Goal: Task Accomplishment & Management: Use online tool/utility

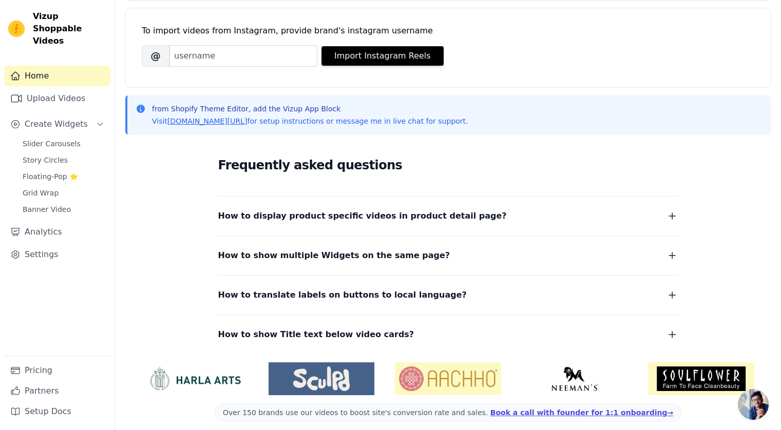
scroll to position [145, 0]
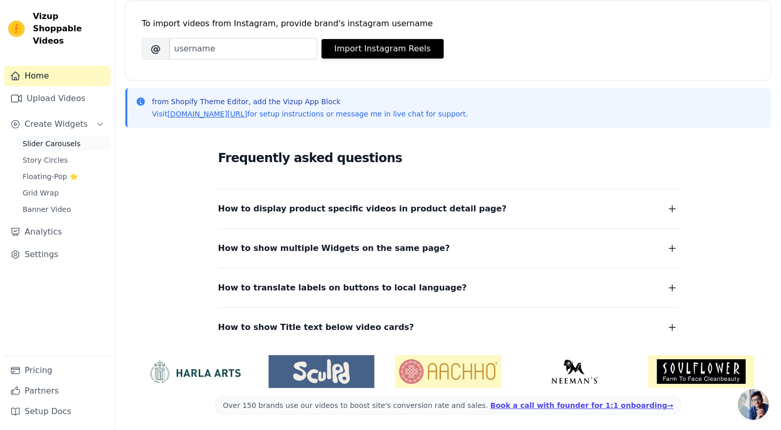
click at [55, 139] on span "Slider Carousels" at bounding box center [52, 144] width 58 height 10
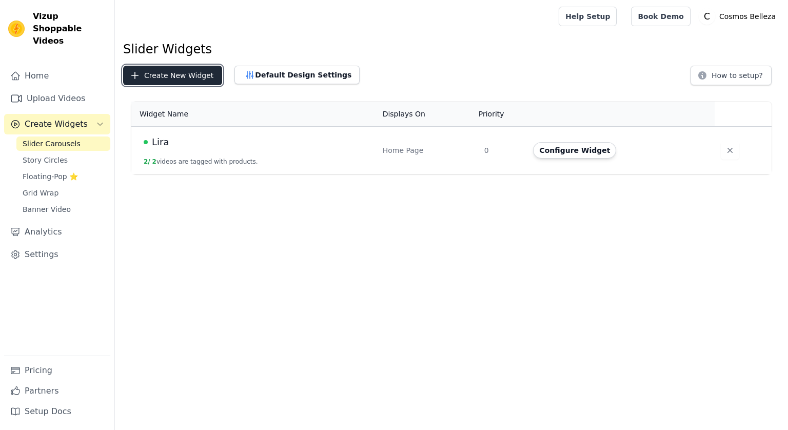
click at [177, 74] on button "Create New Widget" at bounding box center [172, 76] width 99 height 20
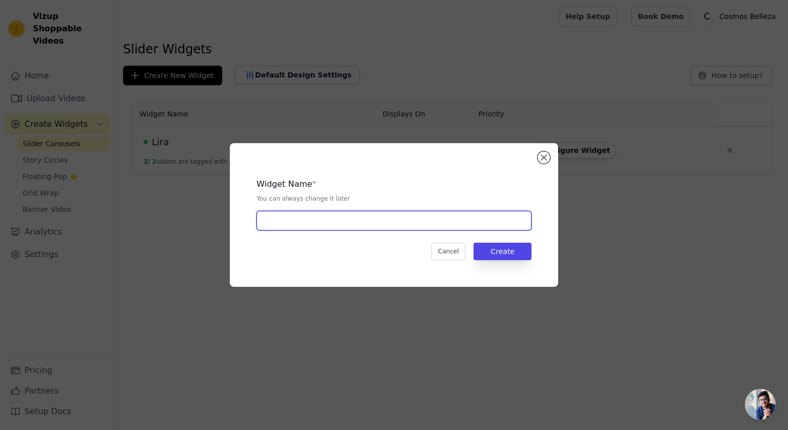
click at [336, 225] on input "text" at bounding box center [394, 221] width 275 height 20
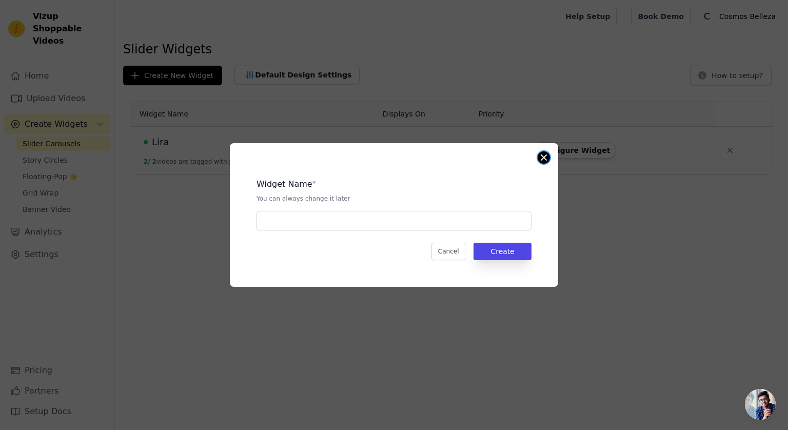
click at [543, 163] on button "Close modal" at bounding box center [544, 157] width 12 height 12
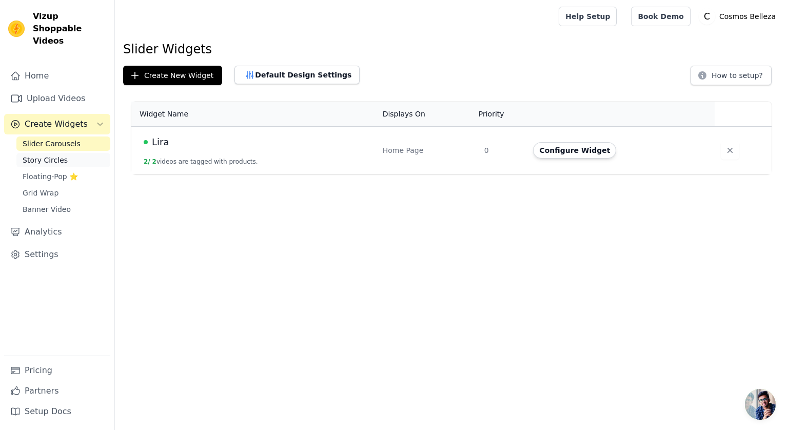
click at [76, 153] on link "Story Circles" at bounding box center [63, 160] width 94 height 14
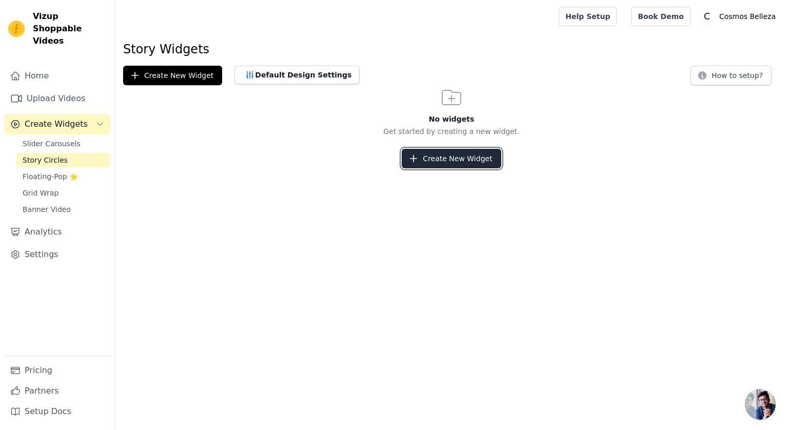
click at [457, 152] on button "Create New Widget" at bounding box center [451, 159] width 99 height 20
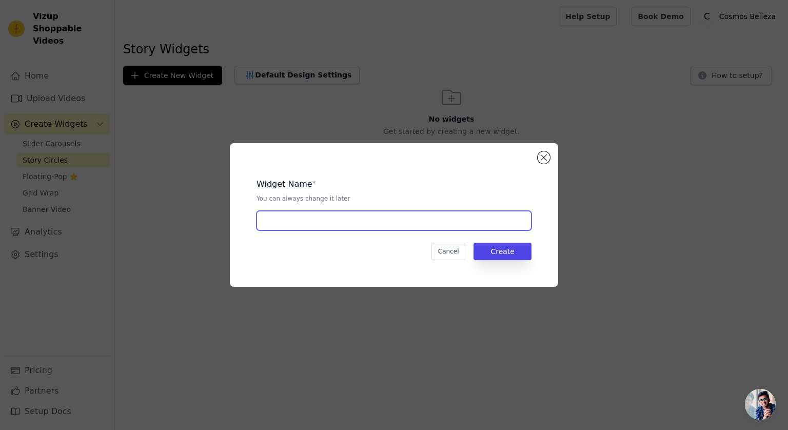
click at [391, 219] on input "text" at bounding box center [394, 221] width 275 height 20
type input "CAMBIATON"
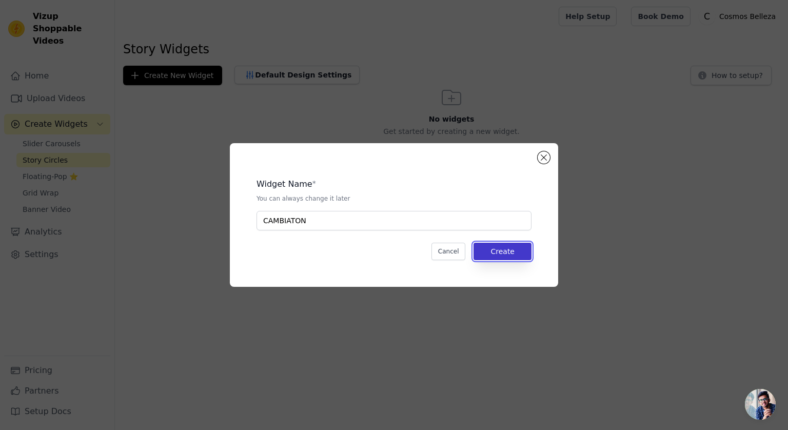
click at [511, 253] on button "Create" at bounding box center [503, 251] width 58 height 17
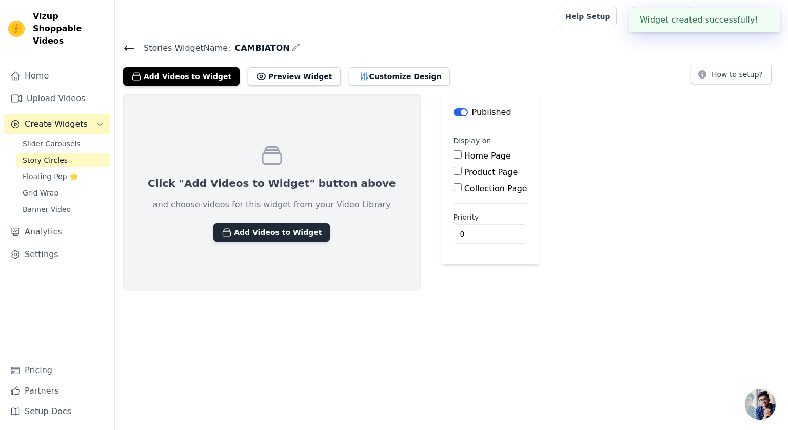
click at [262, 236] on button "Add Videos to Widget" at bounding box center [271, 232] width 117 height 18
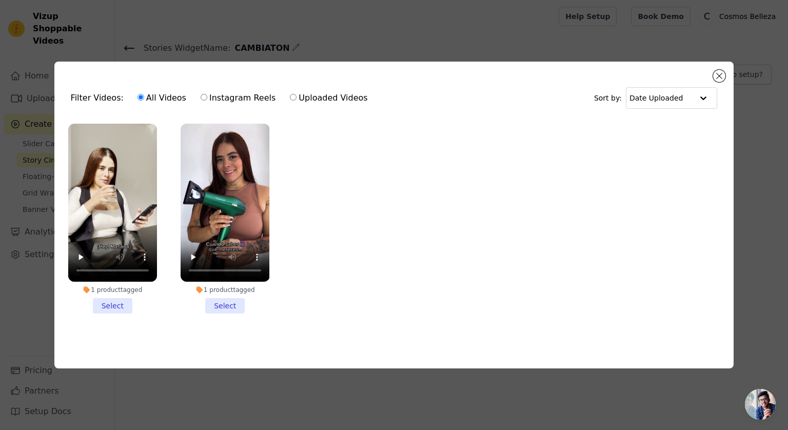
click at [316, 95] on label "Uploaded Videos" at bounding box center [328, 97] width 79 height 13
click at [297, 95] on input "Uploaded Videos" at bounding box center [293, 97] width 7 height 7
radio input "true"
click at [705, 94] on div at bounding box center [703, 98] width 21 height 21
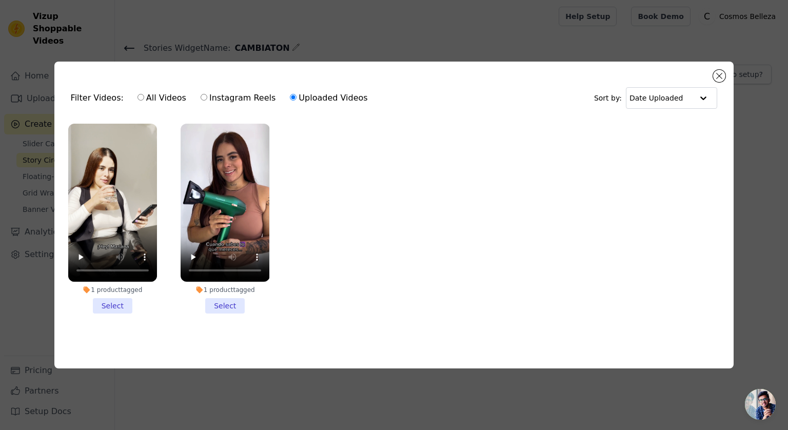
click at [704, 65] on div "Filter Videos: All Videos Instagram Reels Uploaded Videos Sort by: Date Uploade…" at bounding box center [394, 215] width 680 height 307
click at [721, 78] on button "Close modal" at bounding box center [719, 76] width 12 height 12
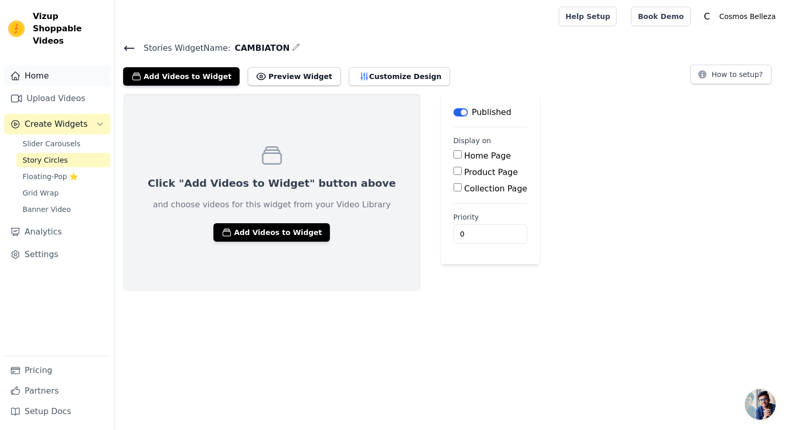
click at [57, 66] on link "Home" at bounding box center [57, 76] width 106 height 21
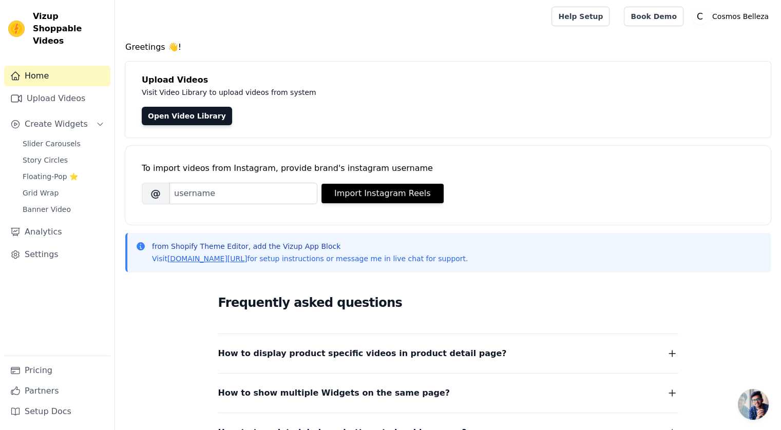
click at [162, 105] on div "Upload Videos Visit Video Library to upload videos from system Open Video Libra…" at bounding box center [447, 100] width 645 height 76
click at [172, 108] on link "Open Video Library" at bounding box center [187, 116] width 90 height 18
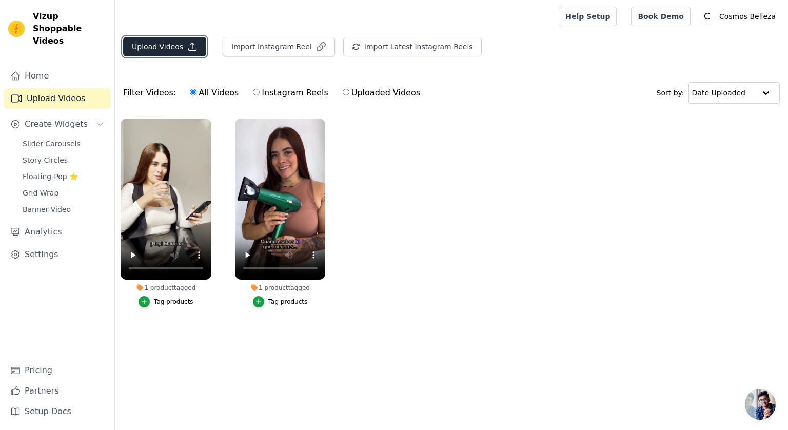
click at [172, 52] on button "Upload Videos" at bounding box center [164, 47] width 83 height 20
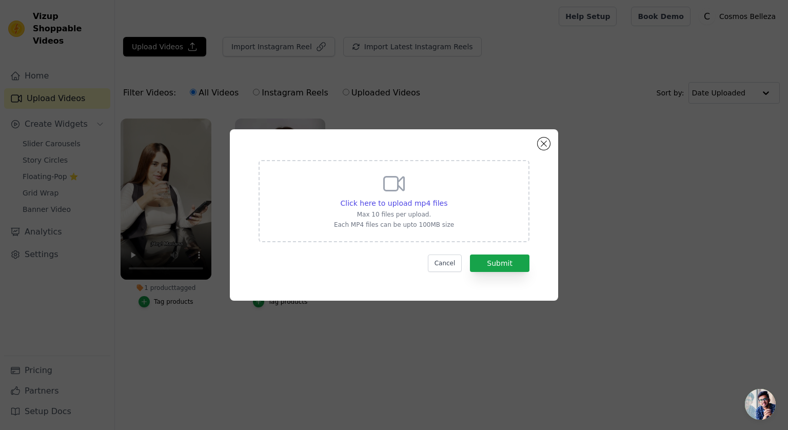
click at [434, 193] on div "Click here to upload mp4 files Max 10 files per upload. Each MP4 files can be u…" at bounding box center [394, 199] width 120 height 57
click at [447, 198] on input "Click here to upload mp4 files Max 10 files per upload. Each MP4 files can be u…" at bounding box center [447, 198] width 1 height 1
click at [346, 201] on span "Click here to upload mp4 files" at bounding box center [394, 203] width 107 height 8
click at [447, 198] on input "Click here to upload mp4 files Max 10 files per upload. Each MP4 files can be u…" at bounding box center [447, 198] width 1 height 1
type input "C:\fakepath\20250808 Cambiaton de planchas.mp4"
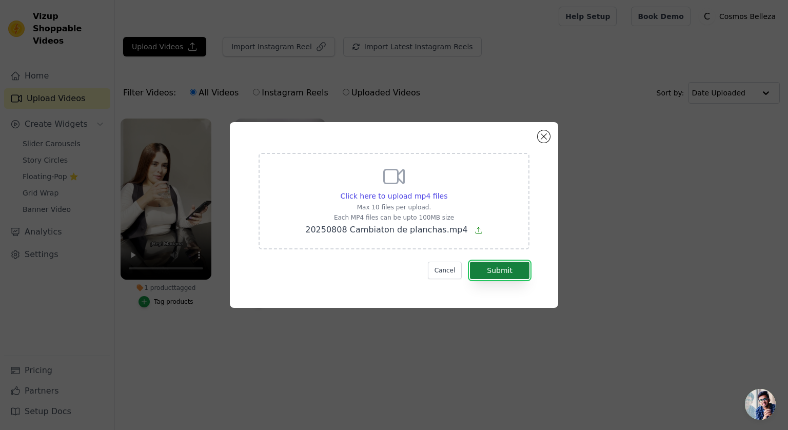
click at [503, 269] on button "Submit" at bounding box center [500, 270] width 60 height 17
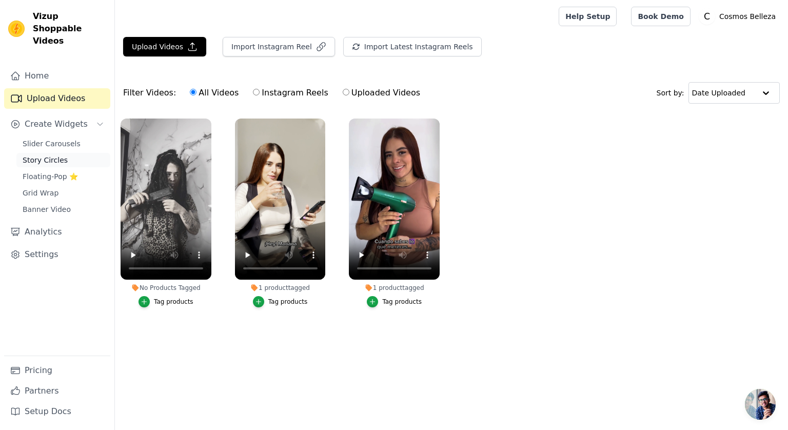
click at [51, 155] on span "Story Circles" at bounding box center [45, 160] width 45 height 10
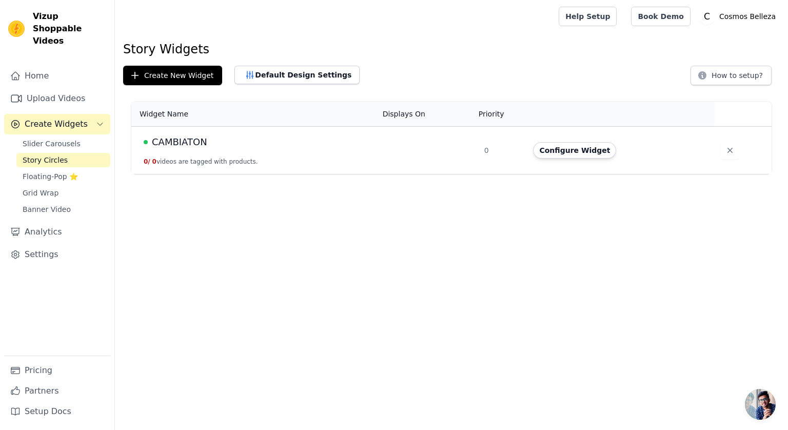
click at [174, 142] on span "CAMBIATON" at bounding box center [179, 142] width 55 height 14
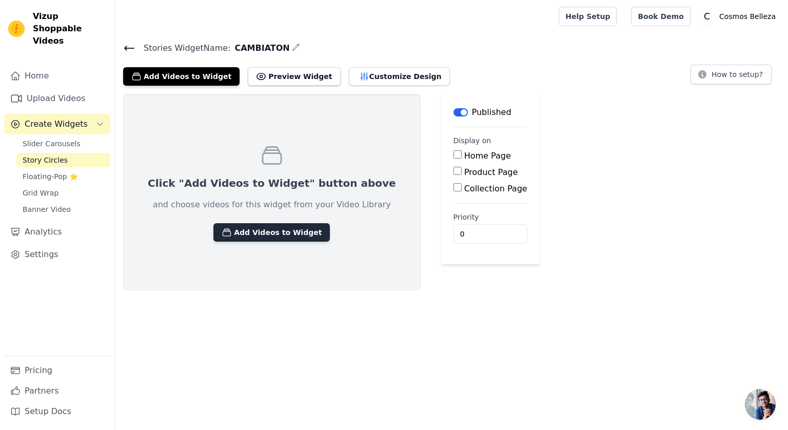
click at [227, 226] on button "Add Videos to Widget" at bounding box center [271, 232] width 117 height 18
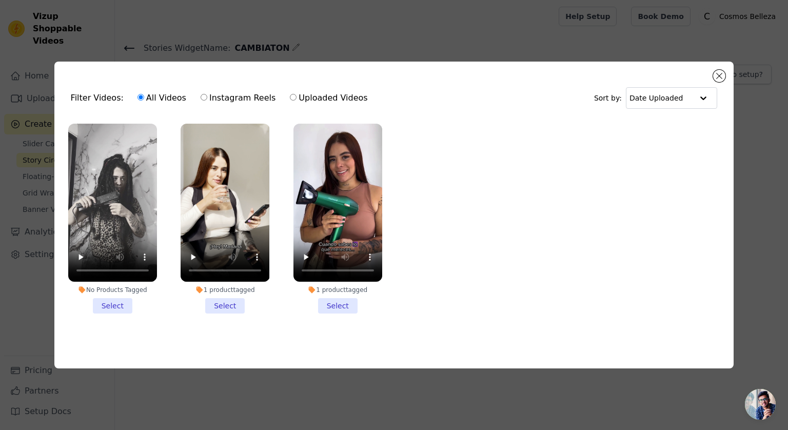
click at [98, 306] on li "No Products Tagged Select" at bounding box center [112, 219] width 89 height 190
click at [0, 0] on input "No Products Tagged Select" at bounding box center [0, 0] width 0 height 0
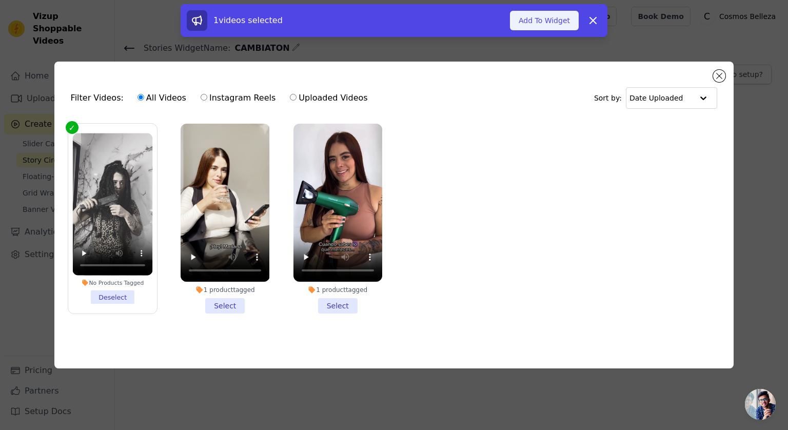
click at [532, 22] on button "Add To Widget" at bounding box center [544, 21] width 69 height 20
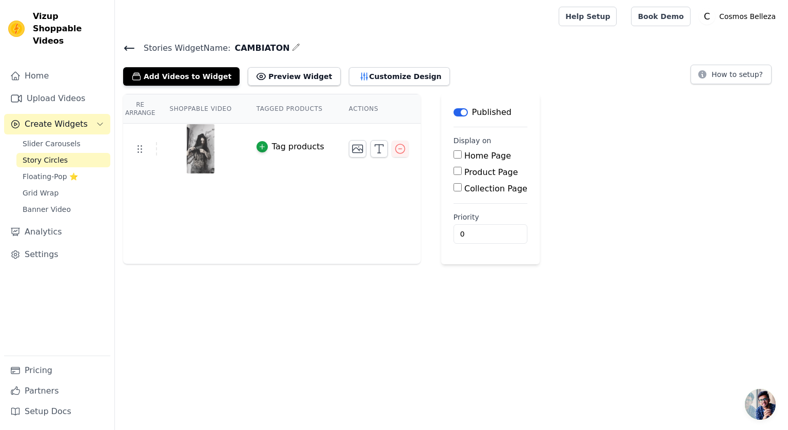
click at [64, 153] on link "Story Circles" at bounding box center [63, 160] width 94 height 14
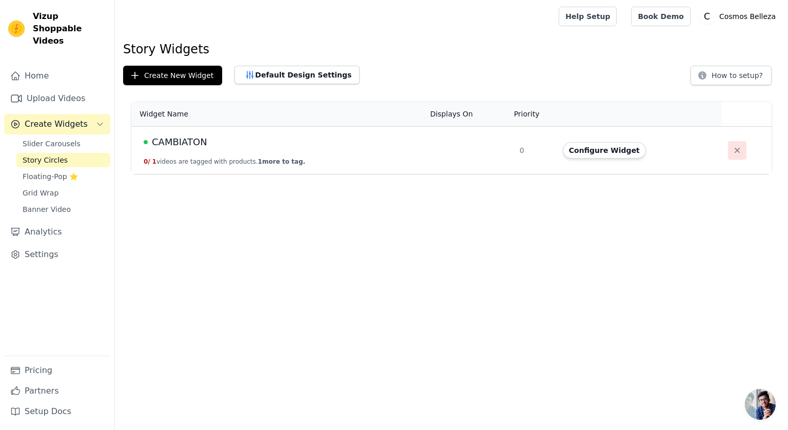
click at [733, 148] on icon "button" at bounding box center [737, 150] width 10 height 10
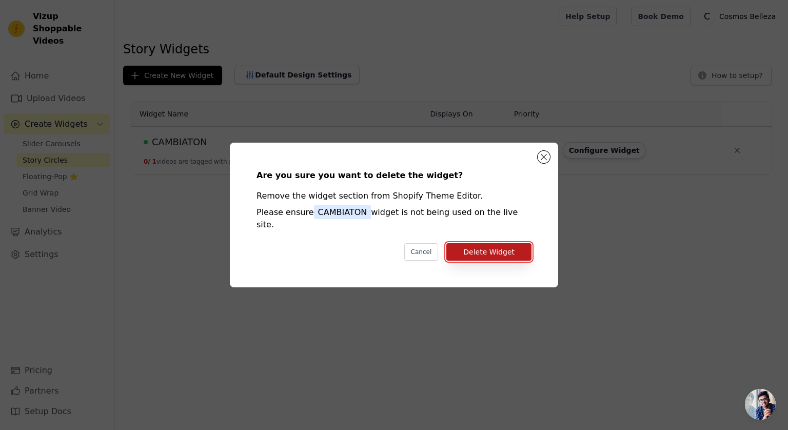
click at [493, 248] on button "Delete Widget" at bounding box center [489, 251] width 85 height 17
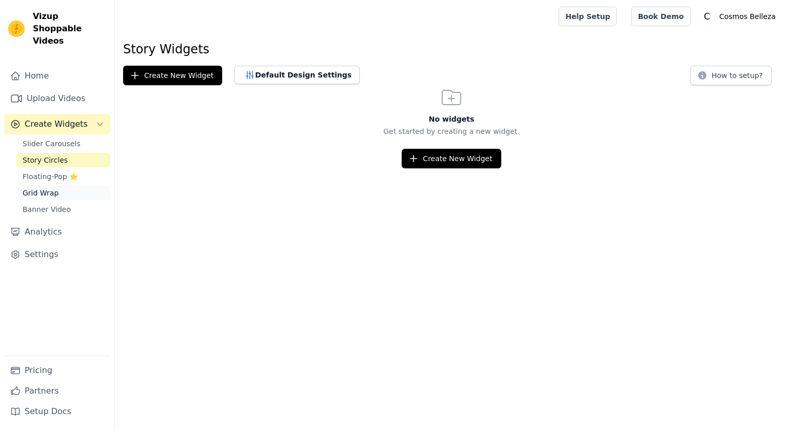
click at [50, 188] on span "Grid Wrap" at bounding box center [41, 193] width 36 height 10
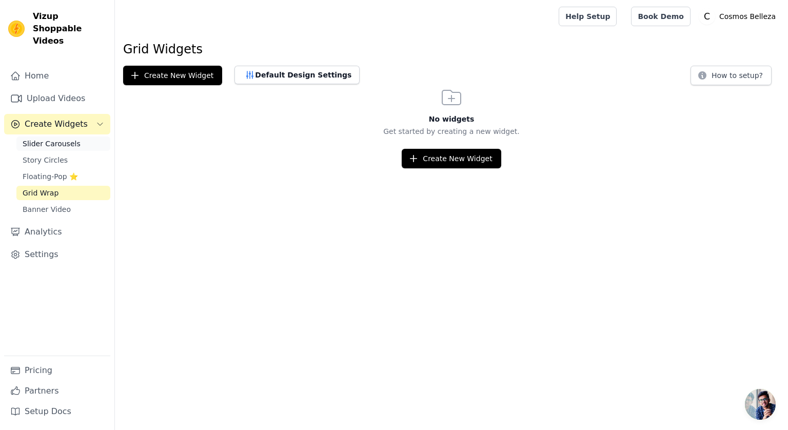
click at [50, 139] on span "Slider Carousels" at bounding box center [52, 144] width 58 height 10
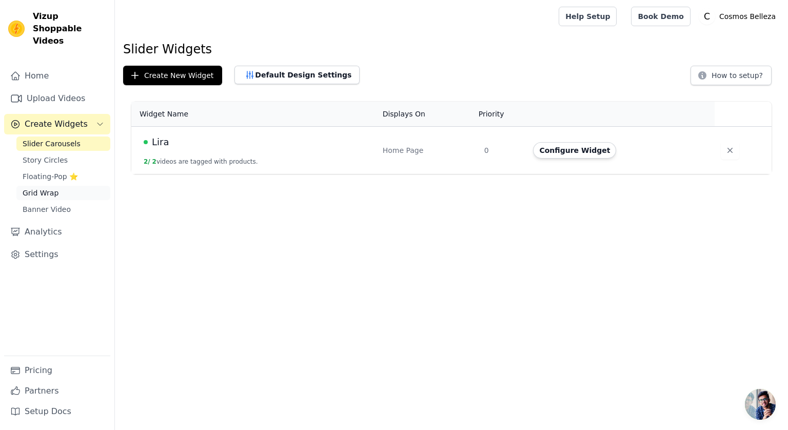
click at [71, 186] on link "Grid Wrap" at bounding box center [63, 193] width 94 height 14
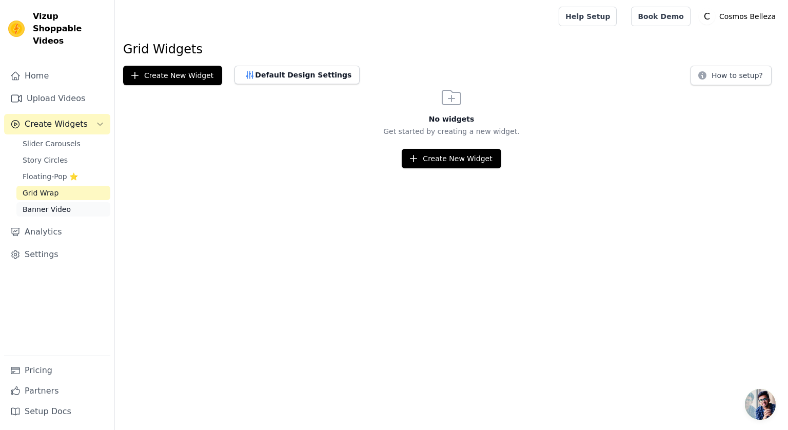
click at [80, 202] on link "Banner Video" at bounding box center [63, 209] width 94 height 14
click at [66, 186] on link "Grid Wrap" at bounding box center [63, 193] width 94 height 14
click at [202, 77] on button "Create New Widget" at bounding box center [172, 76] width 99 height 20
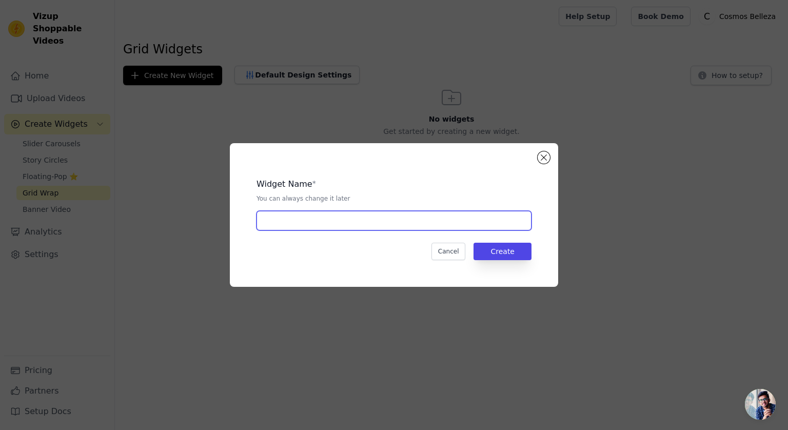
click at [318, 223] on input "text" at bounding box center [394, 221] width 275 height 20
type input "CAMBIATON"
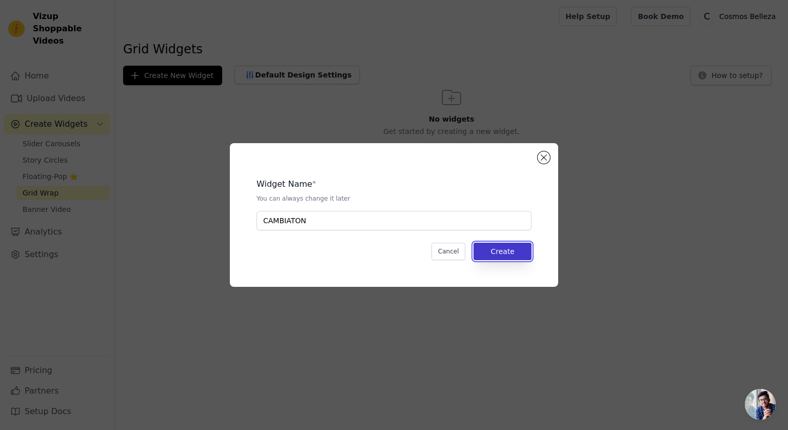
click at [494, 254] on button "Create" at bounding box center [503, 251] width 58 height 17
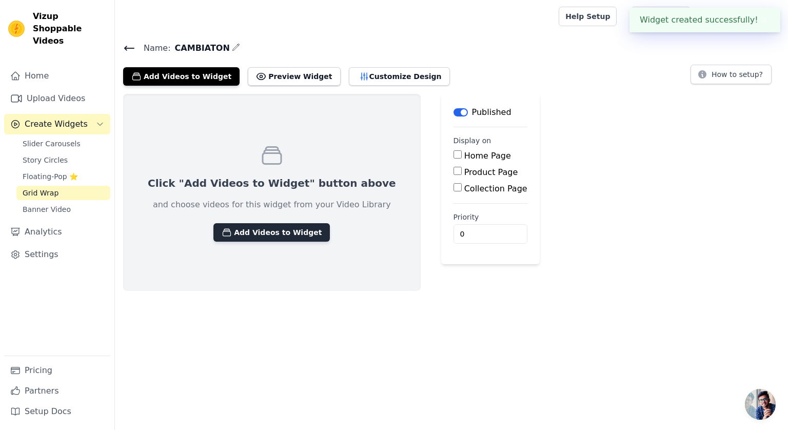
click at [235, 235] on button "Add Videos to Widget" at bounding box center [271, 232] width 117 height 18
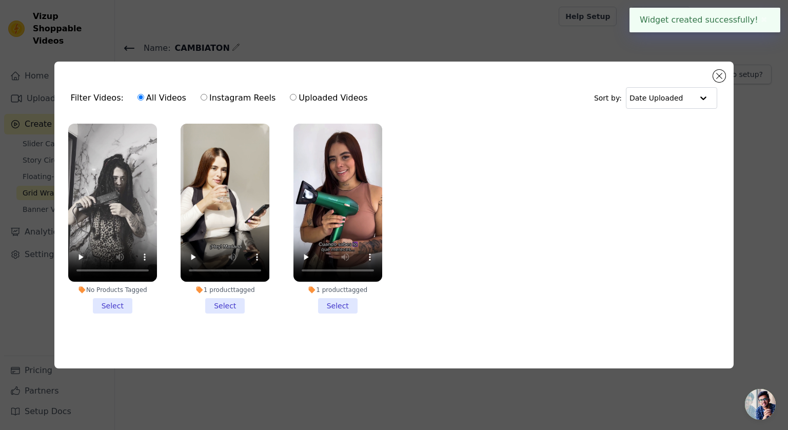
click at [108, 306] on li "No Products Tagged Select" at bounding box center [112, 219] width 89 height 190
click at [0, 0] on input "No Products Tagged Select" at bounding box center [0, 0] width 0 height 0
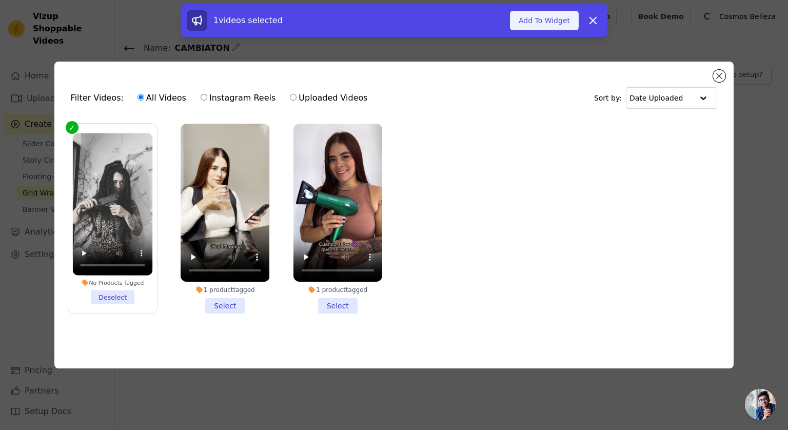
click at [545, 26] on button "Add To Widget" at bounding box center [544, 21] width 69 height 20
